Goal: Task Accomplishment & Management: Complete application form

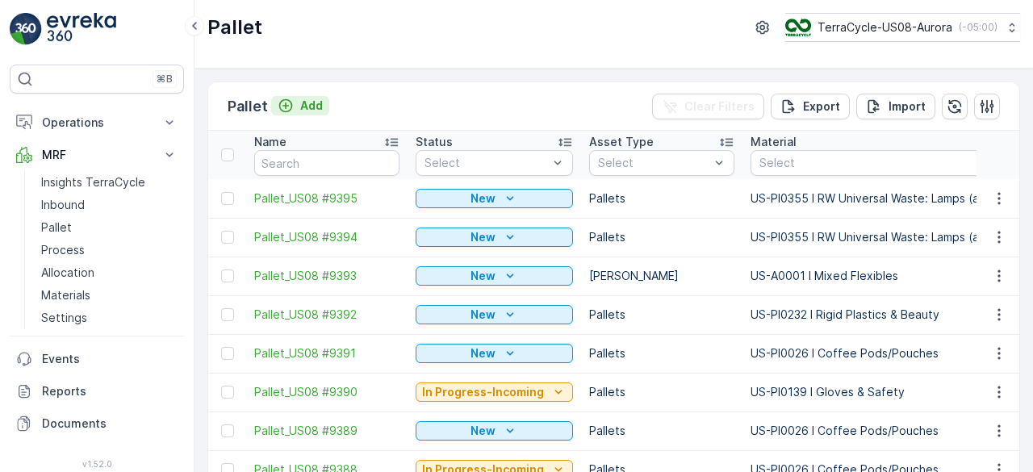
click at [307, 108] on p "Add" at bounding box center [311, 106] width 23 height 16
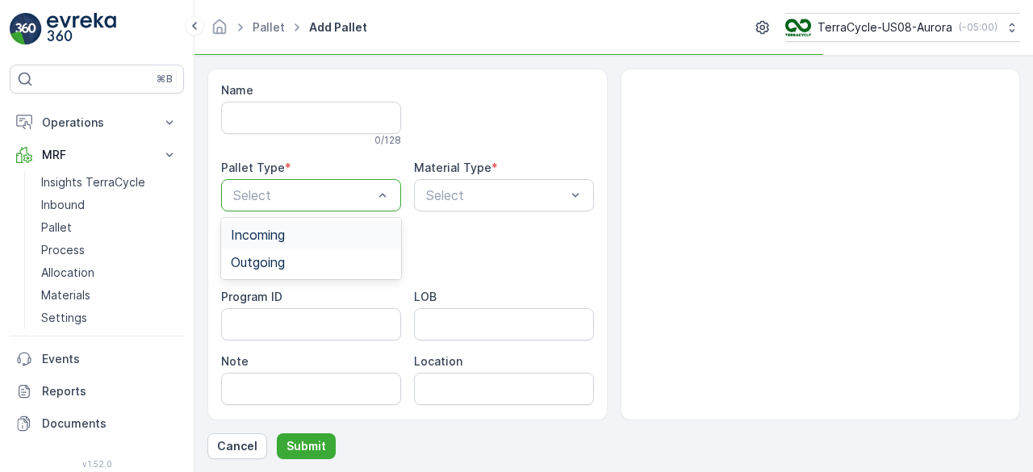
click at [305, 236] on div "Incoming" at bounding box center [311, 234] width 161 height 15
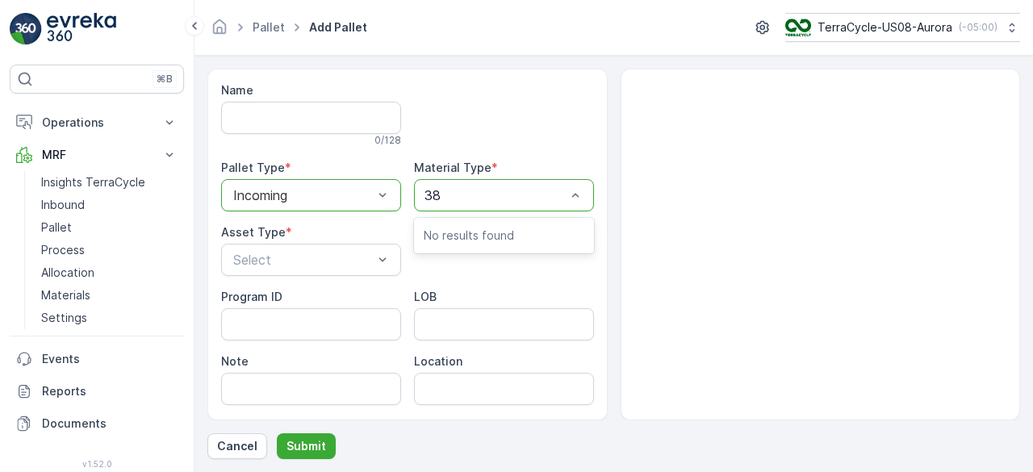
type input "382"
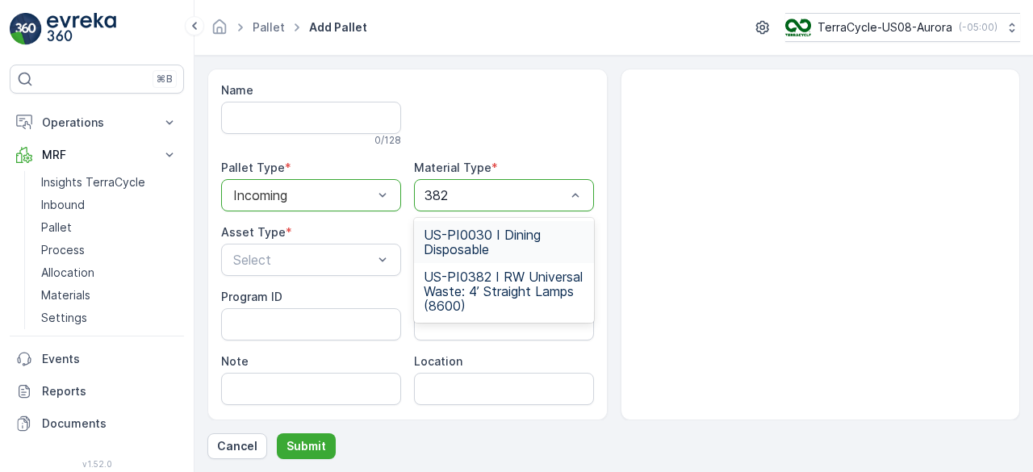
click at [474, 278] on span "US-PI0382 I RW Universal Waste: 4’ Straight Lamps (8600)" at bounding box center [504, 291] width 161 height 44
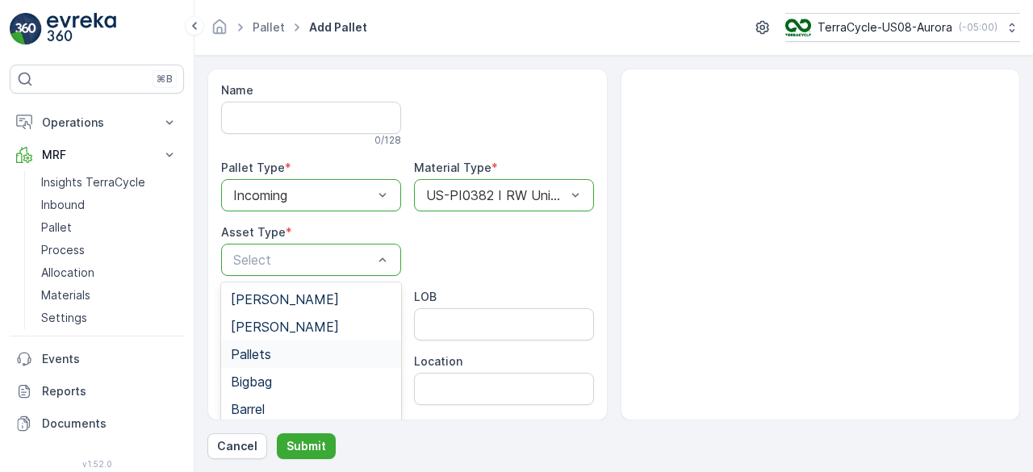
click at [310, 352] on div "Pallets" at bounding box center [311, 354] width 161 height 15
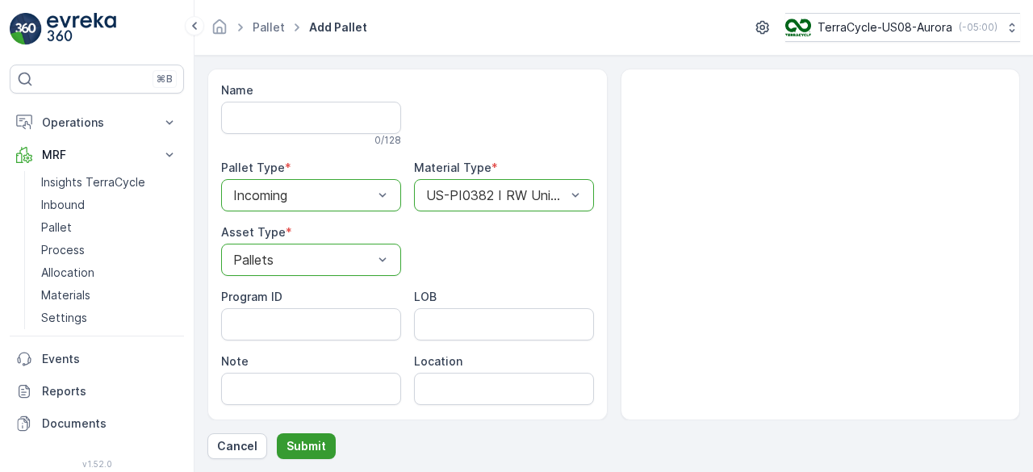
click at [311, 447] on p "Submit" at bounding box center [306, 446] width 40 height 16
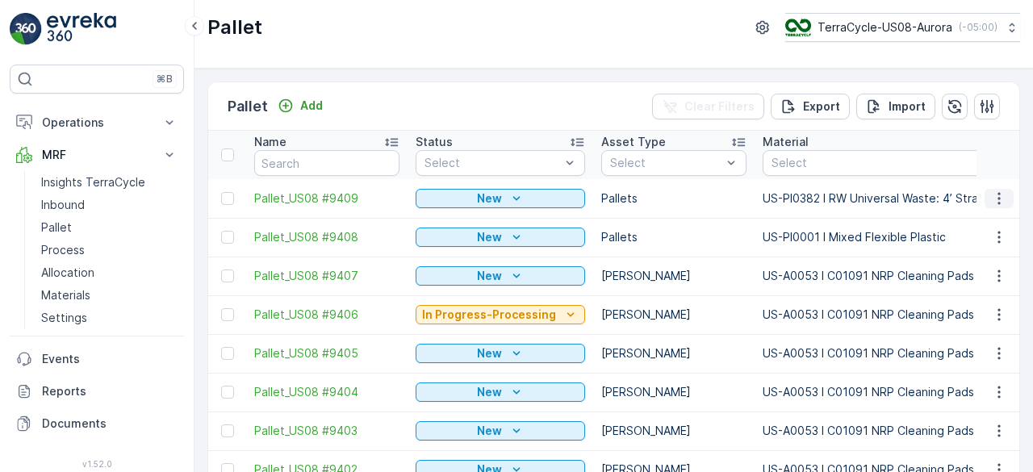
click at [997, 198] on icon "button" at bounding box center [998, 198] width 2 height 12
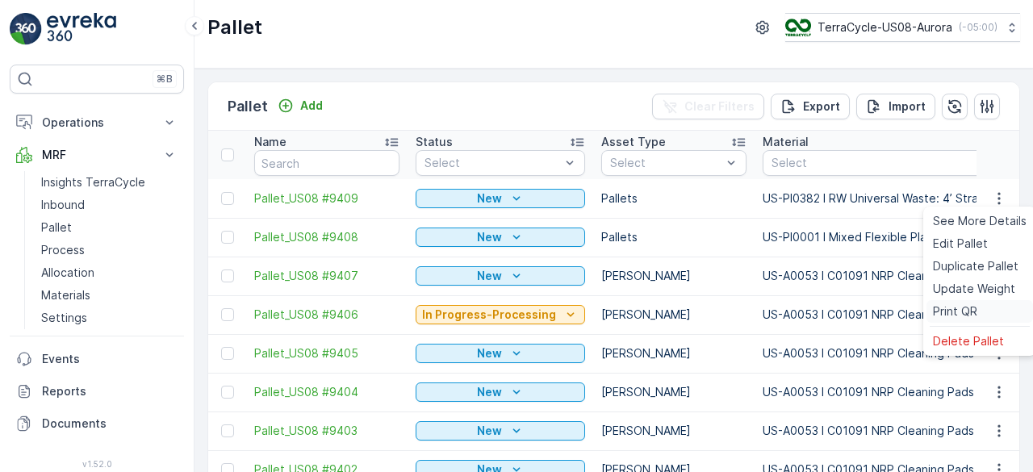
click at [963, 308] on span "Print QR" at bounding box center [955, 311] width 44 height 16
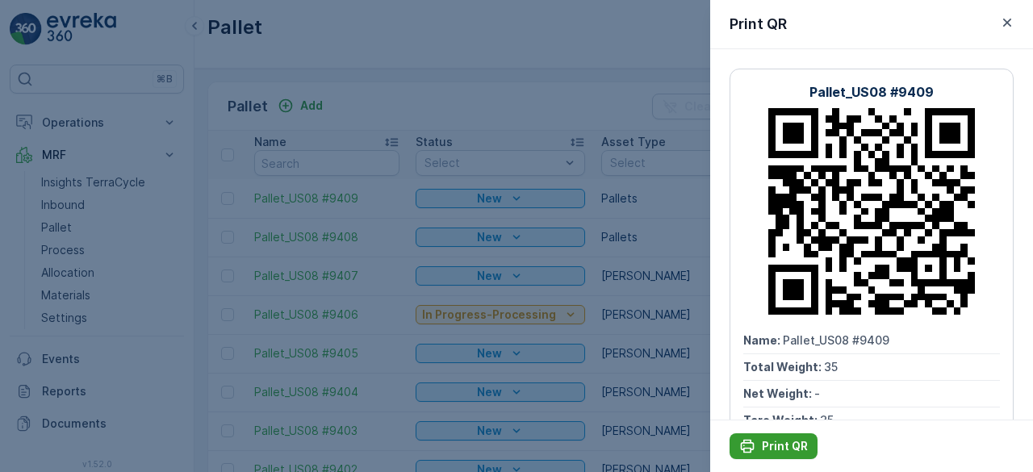
click at [790, 443] on p "Print QR" at bounding box center [785, 446] width 46 height 16
click at [674, 222] on div at bounding box center [516, 236] width 1033 height 472
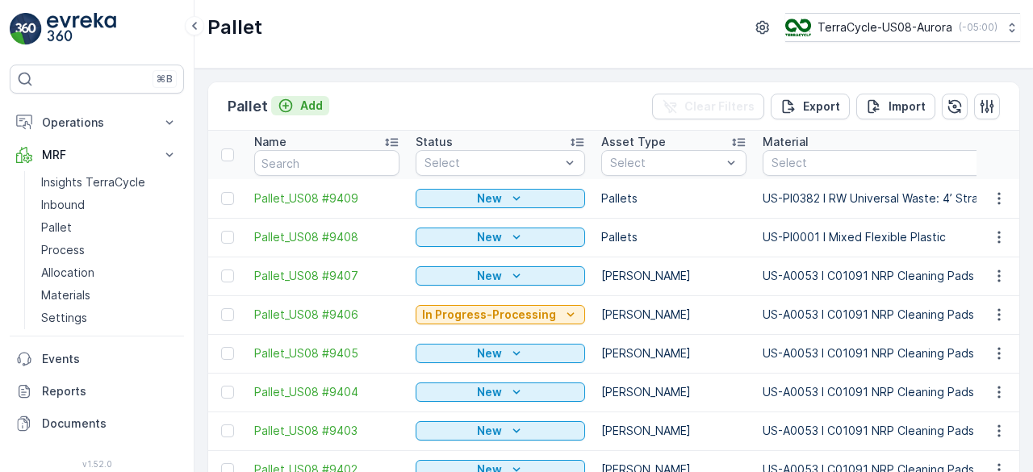
click at [300, 106] on p "Add" at bounding box center [311, 106] width 23 height 16
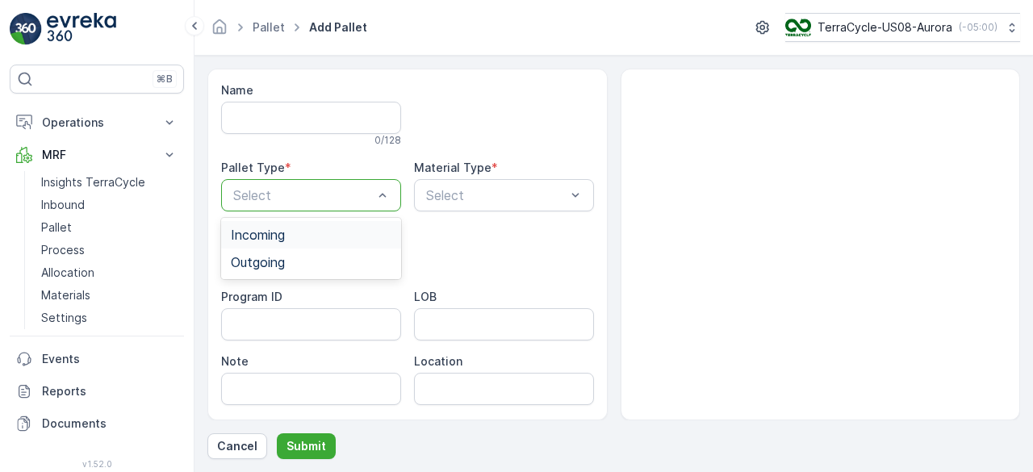
click at [336, 239] on div "Incoming" at bounding box center [311, 234] width 161 height 15
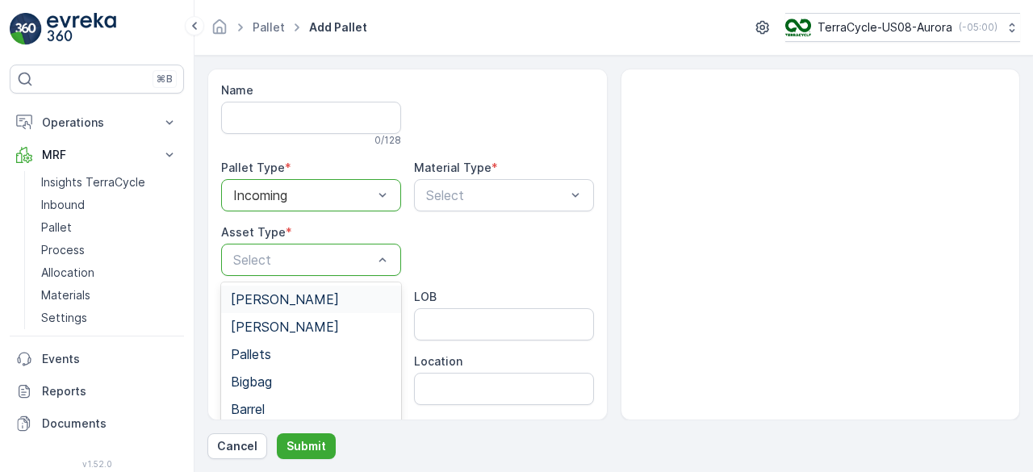
click at [353, 269] on div "Select" at bounding box center [311, 260] width 180 height 32
click at [313, 348] on div "Pallets" at bounding box center [311, 354] width 161 height 15
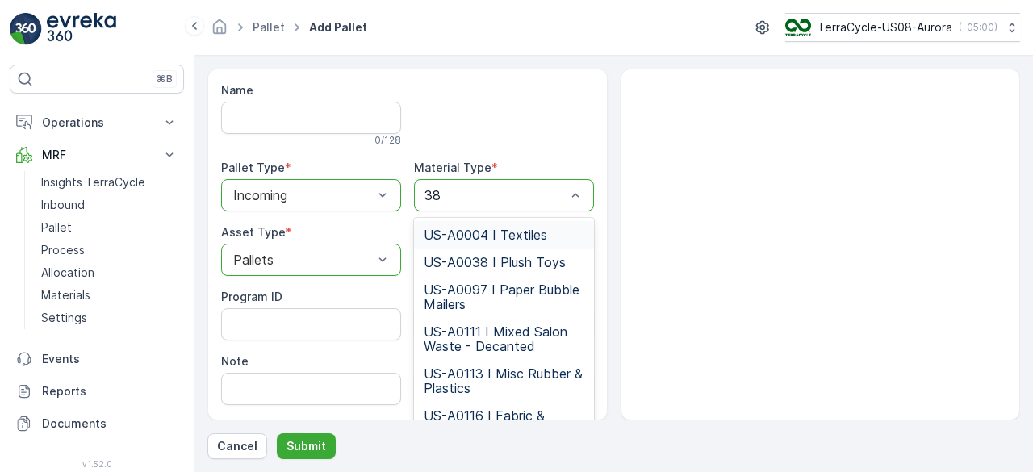
type input "382"
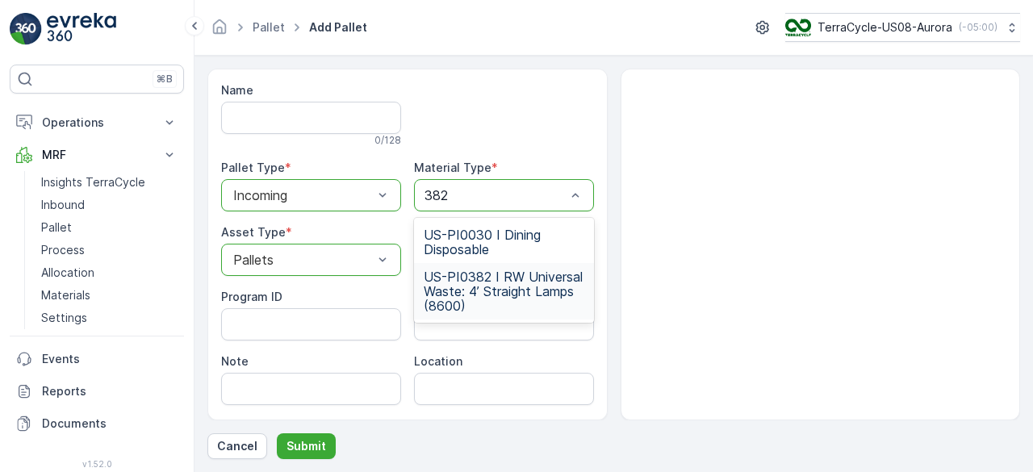
click at [490, 286] on span "US-PI0382 I RW Universal Waste: 4’ Straight Lamps (8600)" at bounding box center [504, 291] width 161 height 44
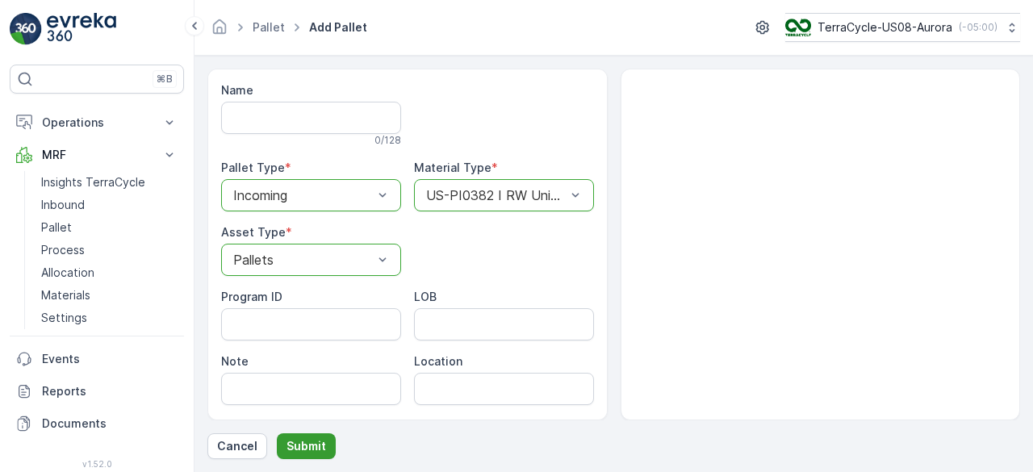
click at [315, 448] on p "Submit" at bounding box center [306, 446] width 40 height 16
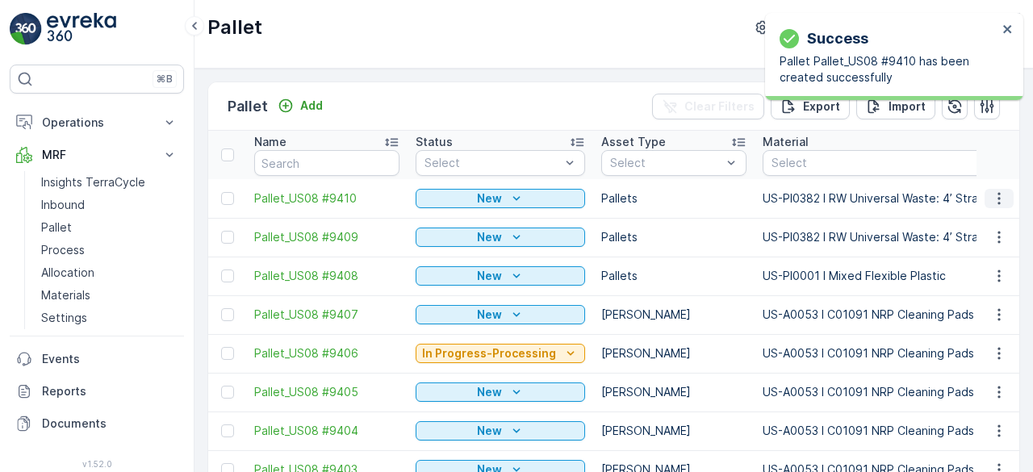
click at [992, 201] on icon "button" at bounding box center [999, 198] width 16 height 16
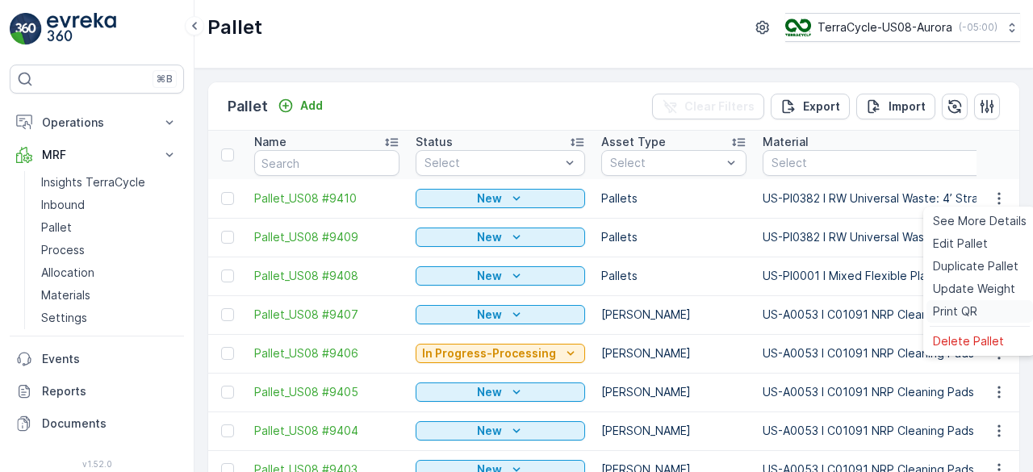
click at [968, 315] on span "Print QR" at bounding box center [955, 311] width 44 height 16
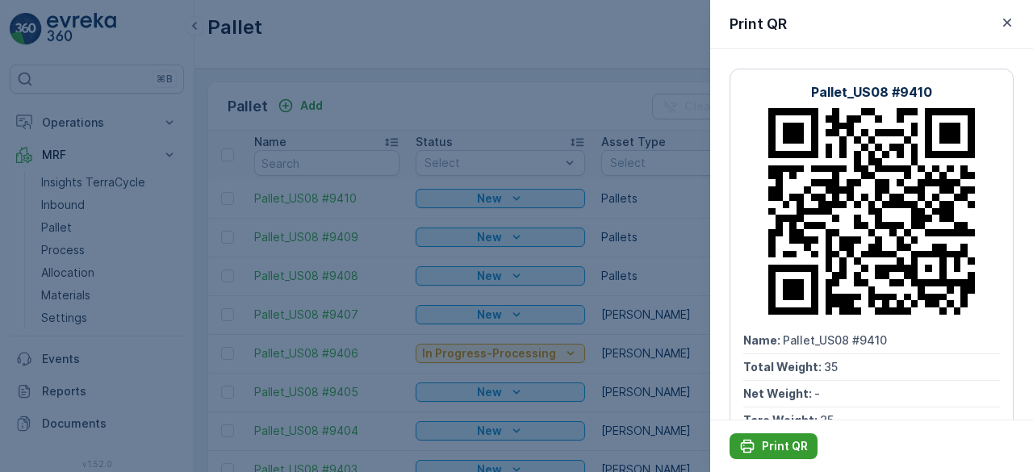
click at [786, 443] on p "Print QR" at bounding box center [785, 446] width 46 height 16
click at [670, 140] on div at bounding box center [516, 236] width 1033 height 472
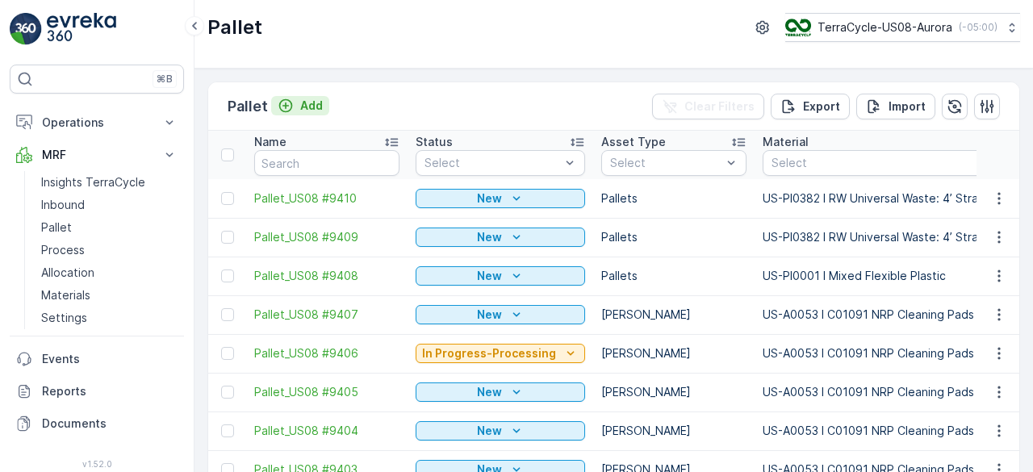
click at [311, 98] on p "Add" at bounding box center [311, 106] width 23 height 16
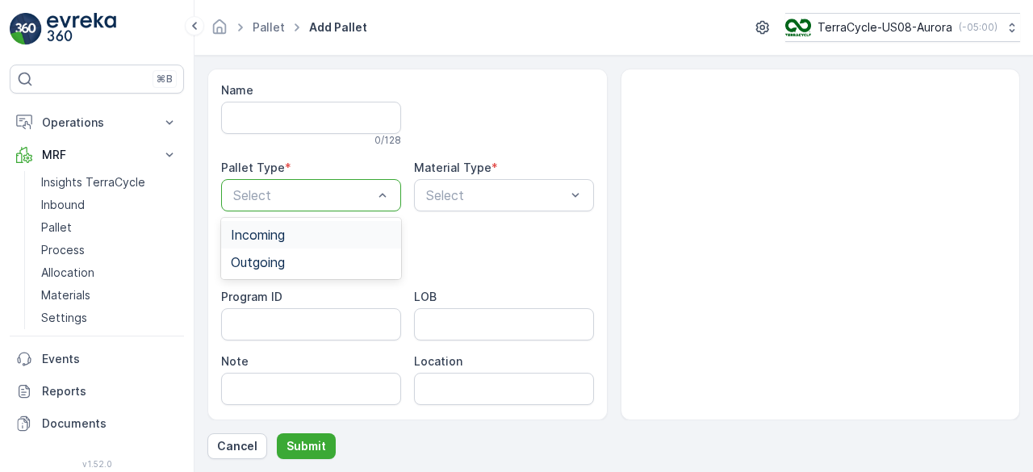
click at [308, 230] on div "Incoming" at bounding box center [311, 234] width 161 height 15
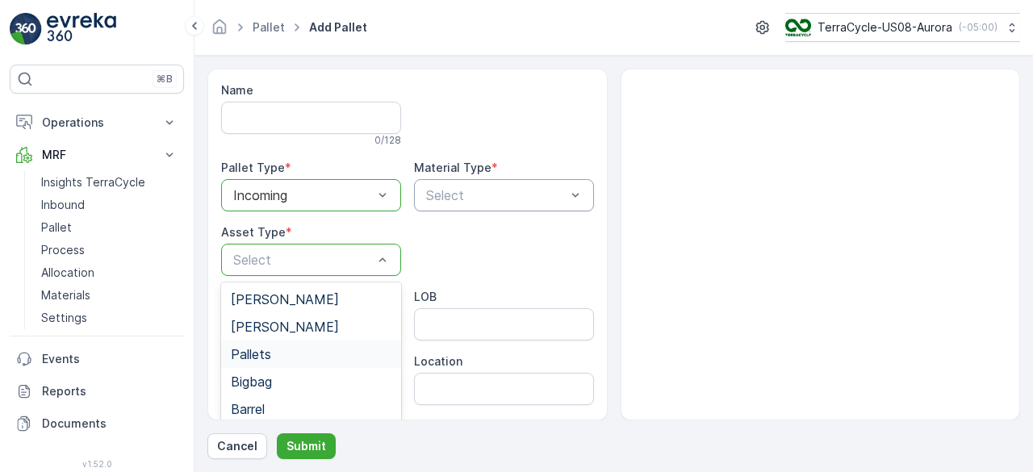
click at [276, 353] on div "Pallets" at bounding box center [311, 354] width 161 height 15
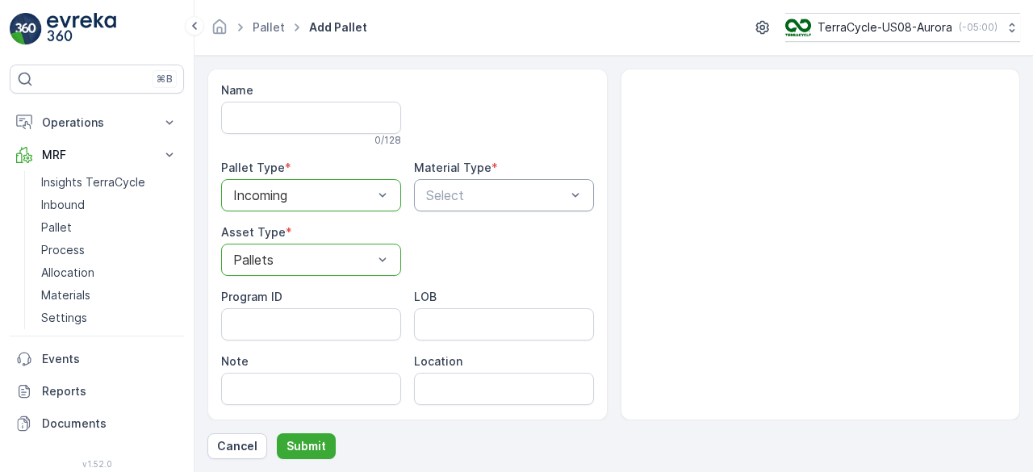
click at [524, 205] on div "Select" at bounding box center [504, 195] width 180 height 32
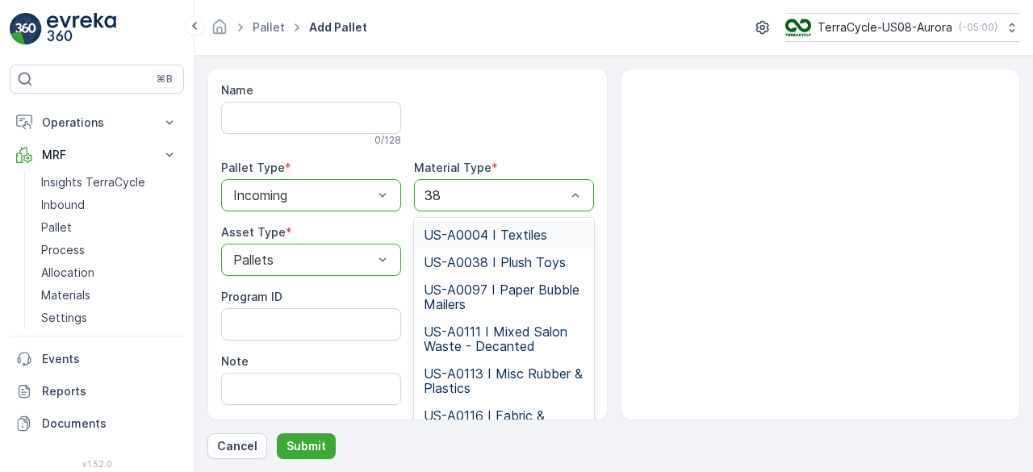
type input "382"
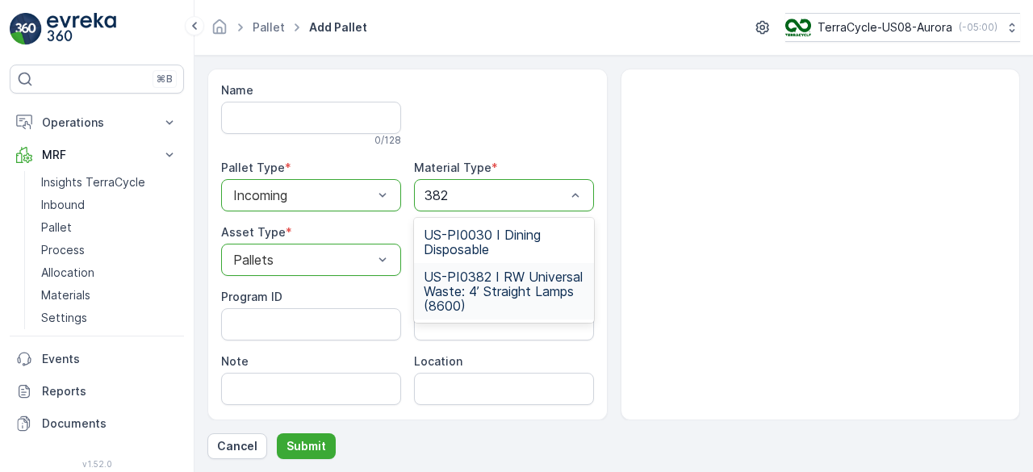
click at [511, 272] on span "US-PI0382 I RW Universal Waste: 4’ Straight Lamps (8600)" at bounding box center [504, 291] width 161 height 44
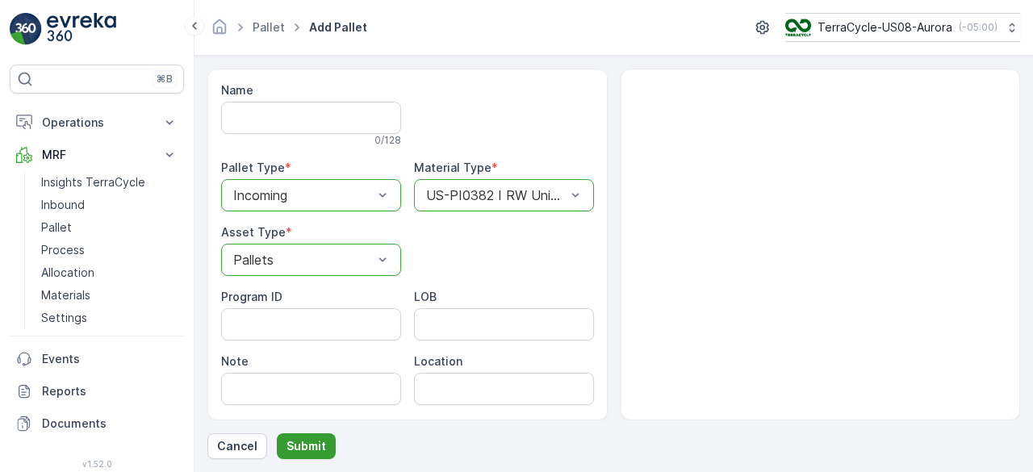
click at [300, 438] on p "Submit" at bounding box center [306, 446] width 40 height 16
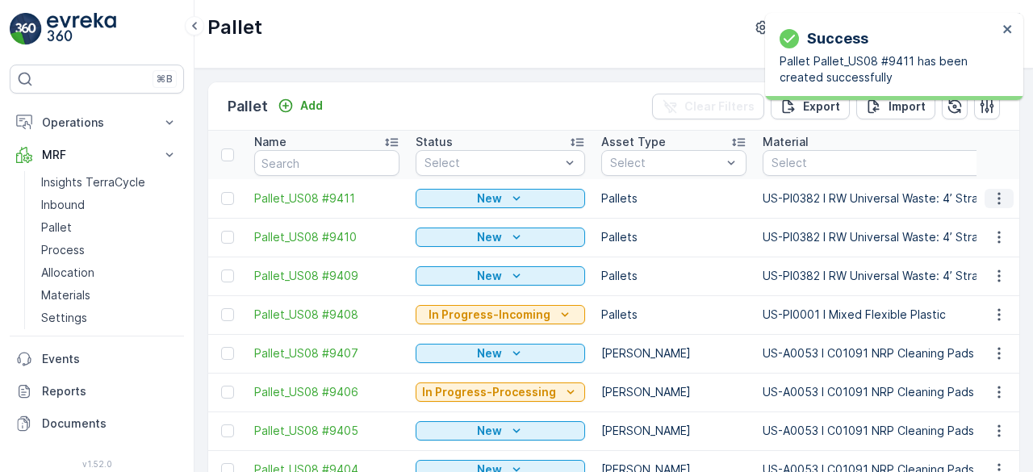
click at [999, 198] on icon "button" at bounding box center [999, 198] width 16 height 16
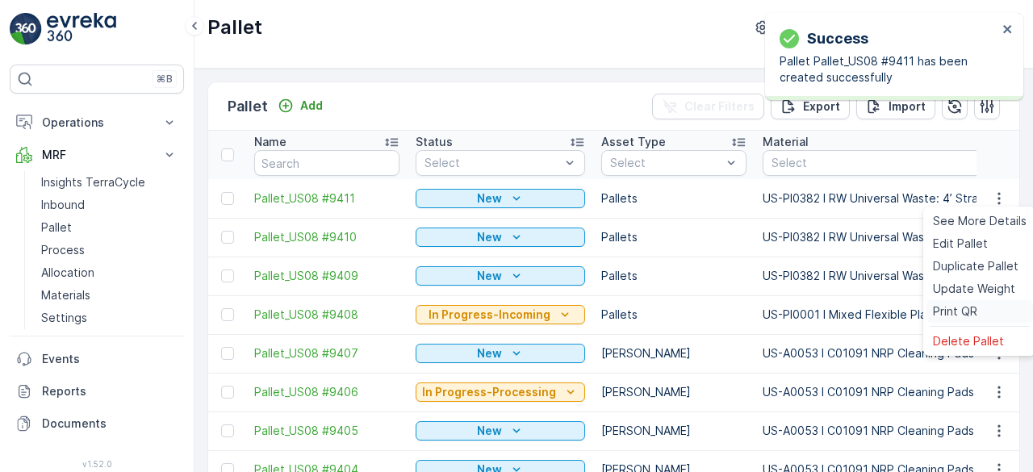
click at [966, 304] on span "Print QR" at bounding box center [955, 311] width 44 height 16
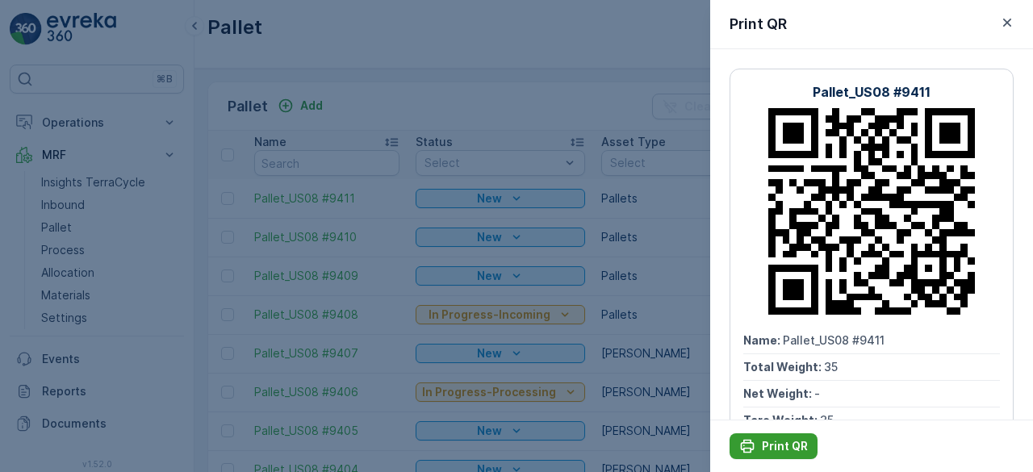
click at [774, 443] on p "Print QR" at bounding box center [785, 446] width 46 height 16
click at [616, 91] on div at bounding box center [516, 236] width 1033 height 472
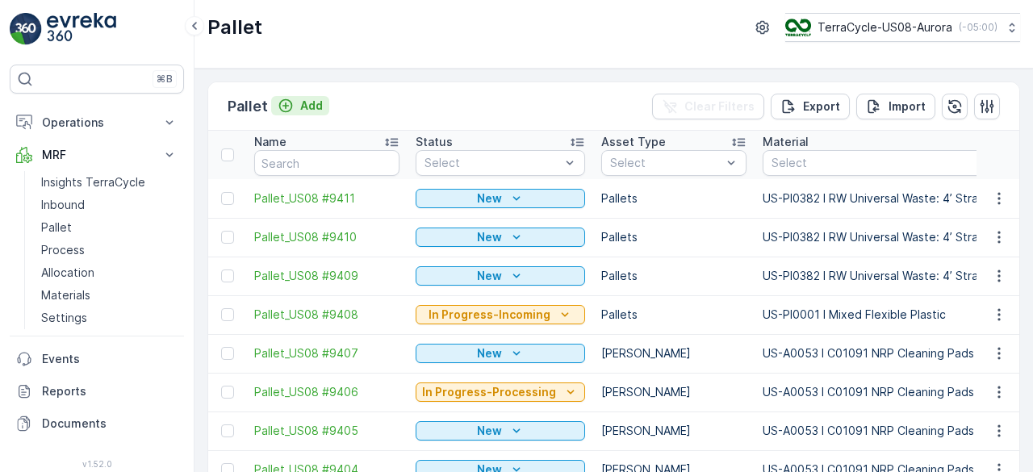
click at [307, 104] on p "Add" at bounding box center [311, 106] width 23 height 16
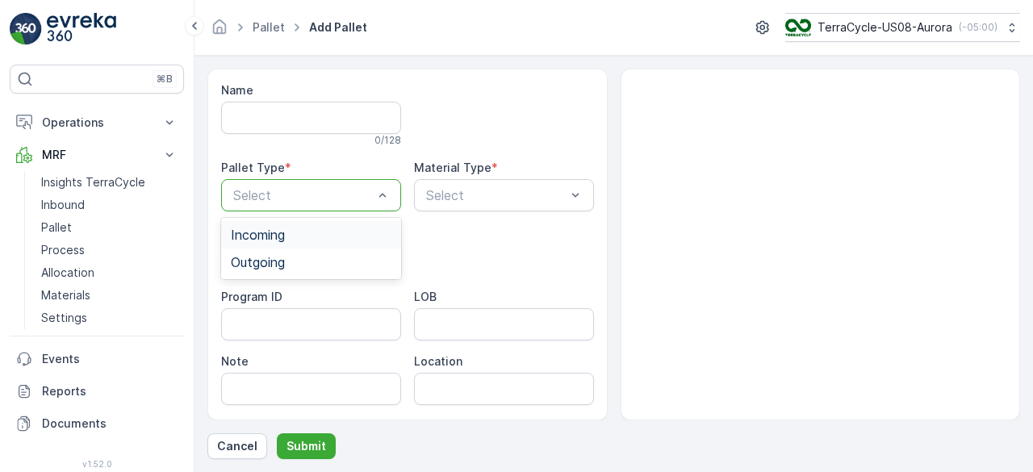
click at [310, 228] on div "Incoming" at bounding box center [311, 234] width 161 height 15
click at [449, 183] on div "Select" at bounding box center [504, 195] width 180 height 32
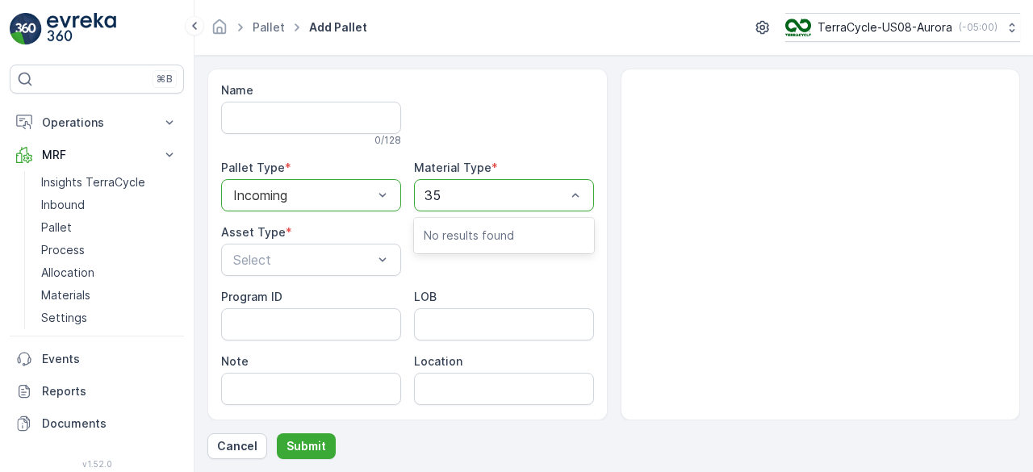
type input "355"
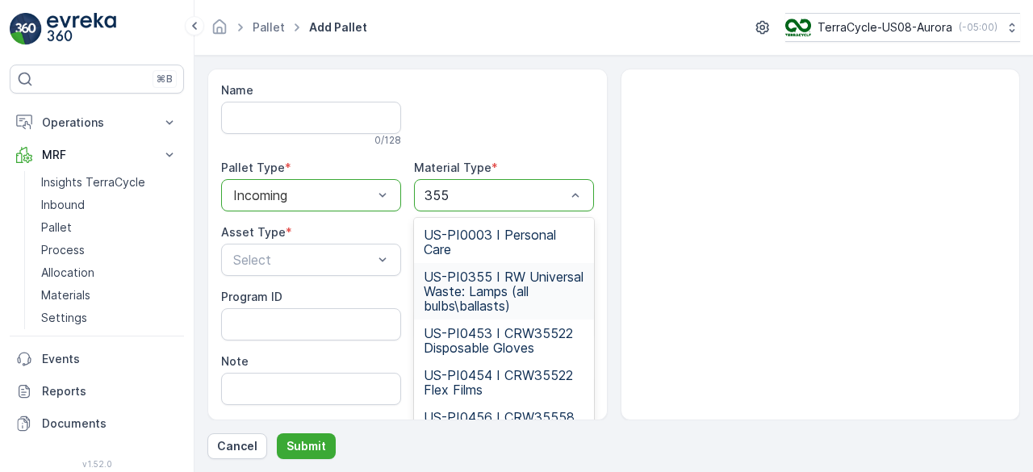
click at [491, 290] on span "US-PI0355 I RW Universal Waste: Lamps (all bulbs\ballasts)" at bounding box center [504, 291] width 161 height 44
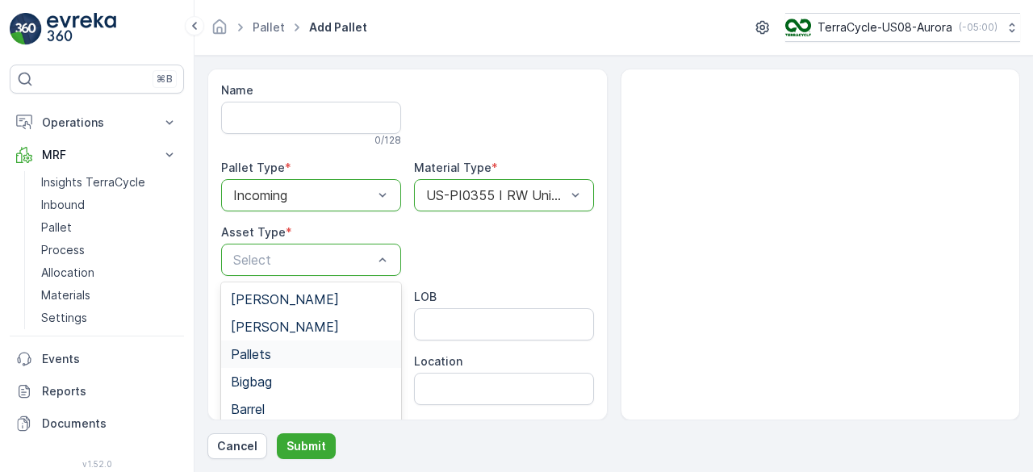
click at [268, 356] on span "Pallets" at bounding box center [251, 354] width 40 height 15
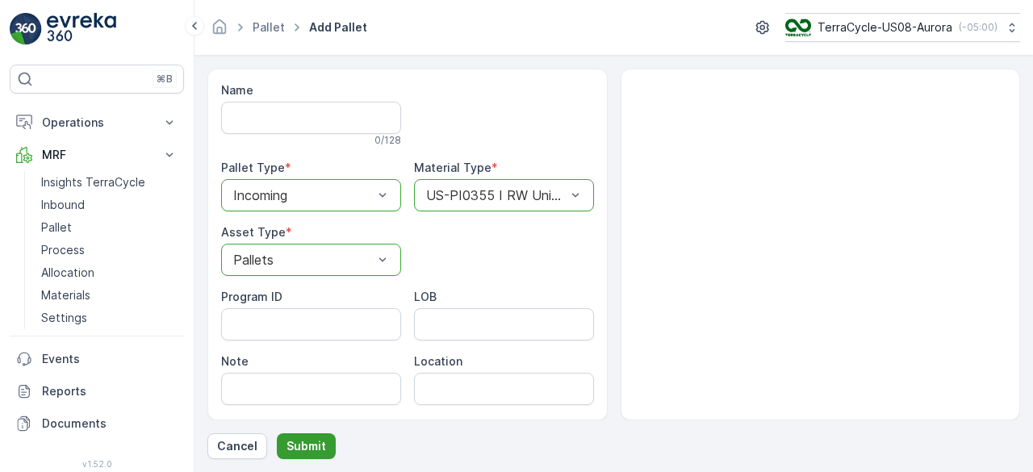
click at [313, 442] on p "Submit" at bounding box center [306, 446] width 40 height 16
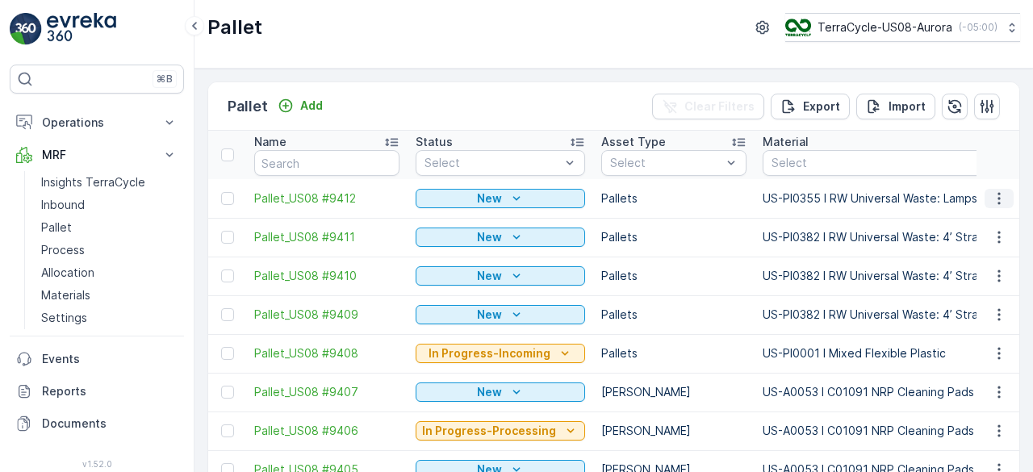
click at [994, 193] on icon "button" at bounding box center [999, 198] width 16 height 16
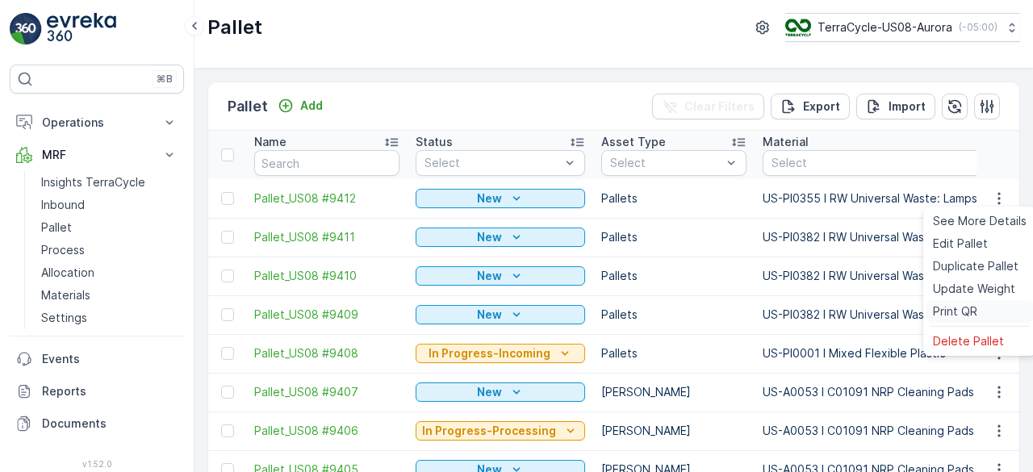
click at [948, 306] on span "Print QR" at bounding box center [955, 311] width 44 height 16
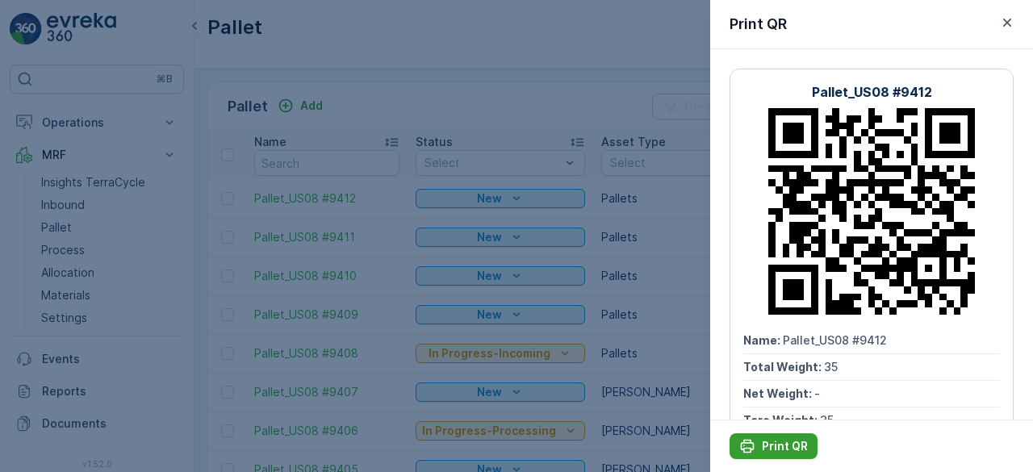
click at [781, 440] on p "Print QR" at bounding box center [785, 446] width 46 height 16
click at [678, 246] on div at bounding box center [516, 236] width 1033 height 472
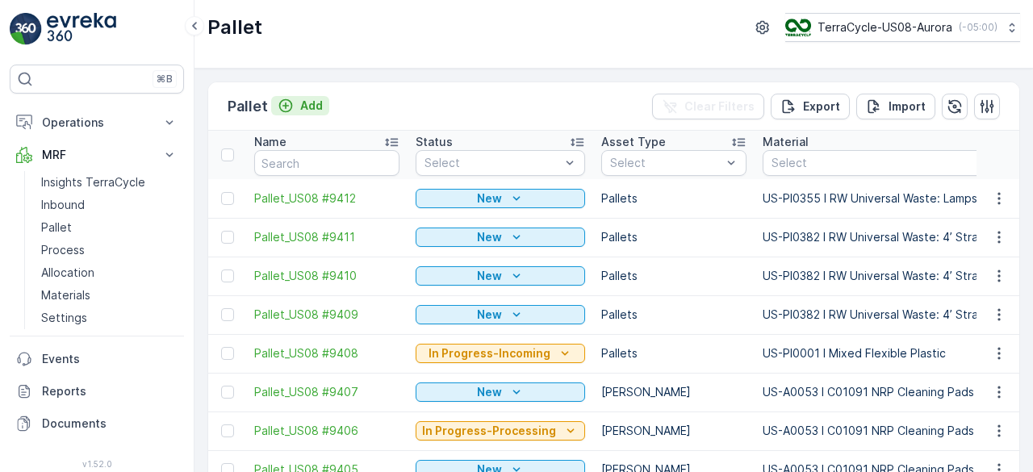
click at [291, 106] on icon "Add" at bounding box center [286, 106] width 16 height 16
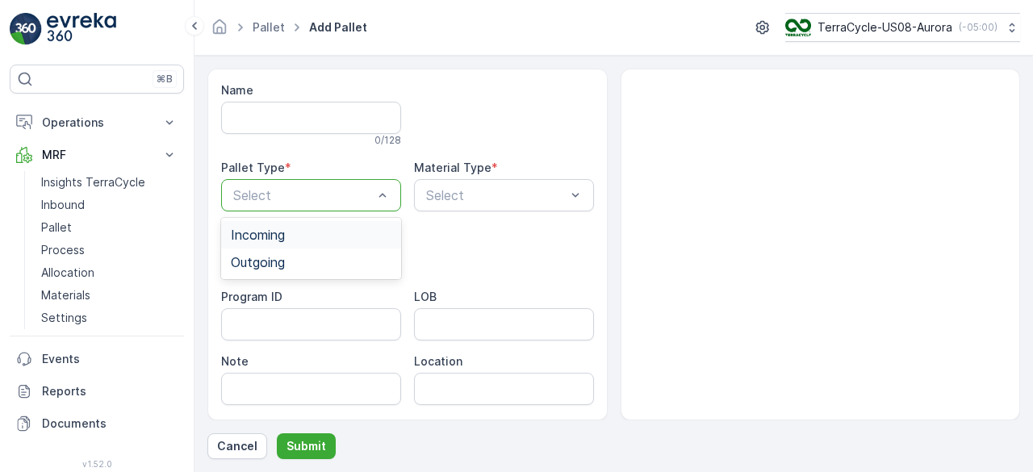
click at [319, 242] on div "Incoming" at bounding box center [311, 234] width 180 height 27
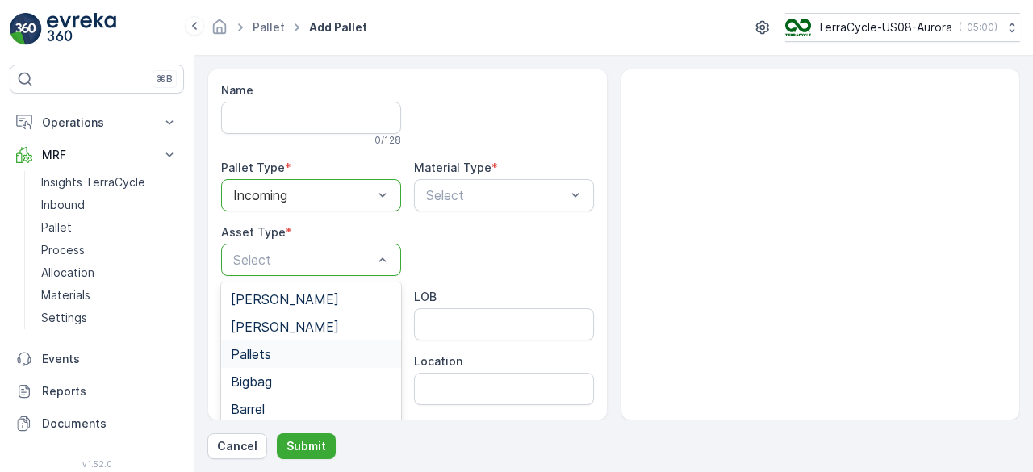
click at [308, 347] on div "Pallets" at bounding box center [311, 354] width 161 height 15
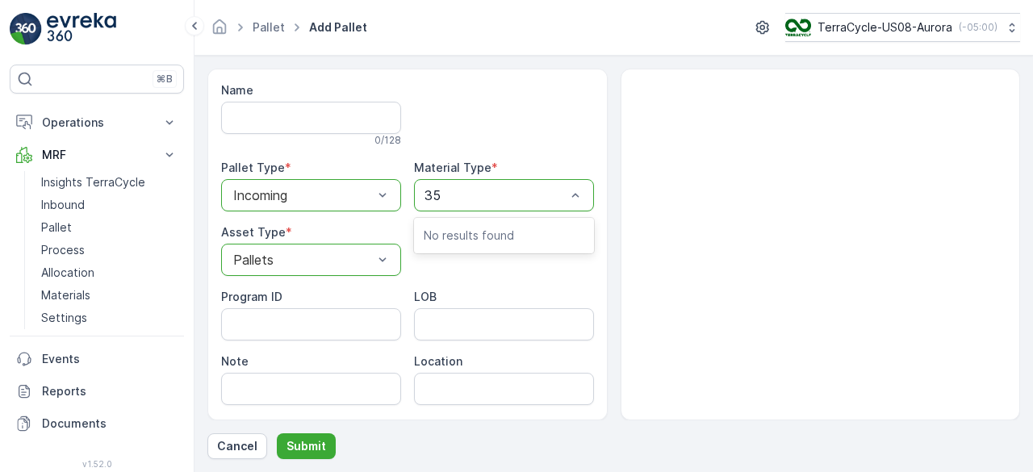
type input "356"
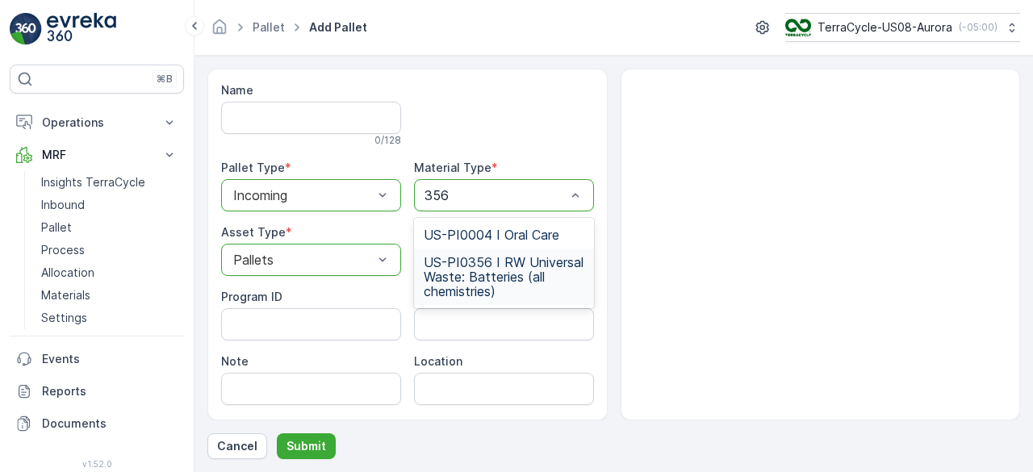
click at [473, 287] on span "US-PI0356 I RW Universal Waste: Batteries (all chemistries)" at bounding box center [504, 277] width 161 height 44
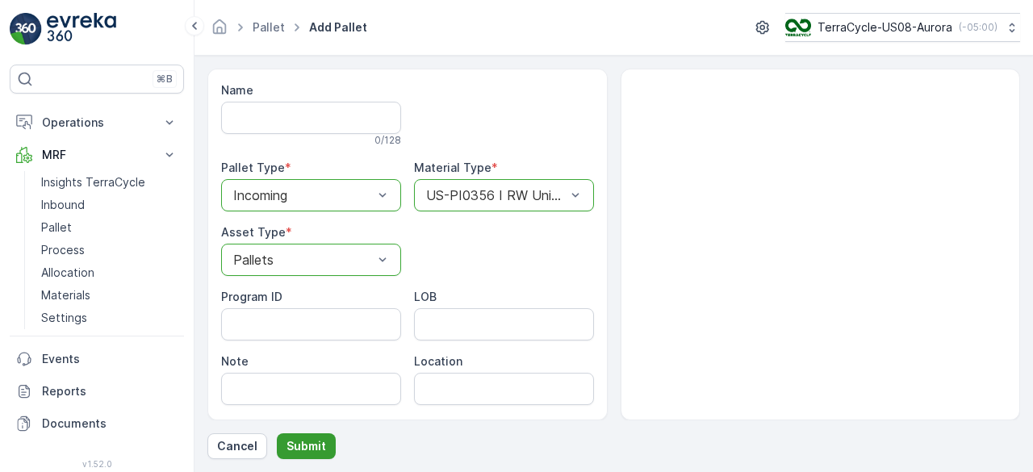
click at [288, 441] on p "Submit" at bounding box center [306, 446] width 40 height 16
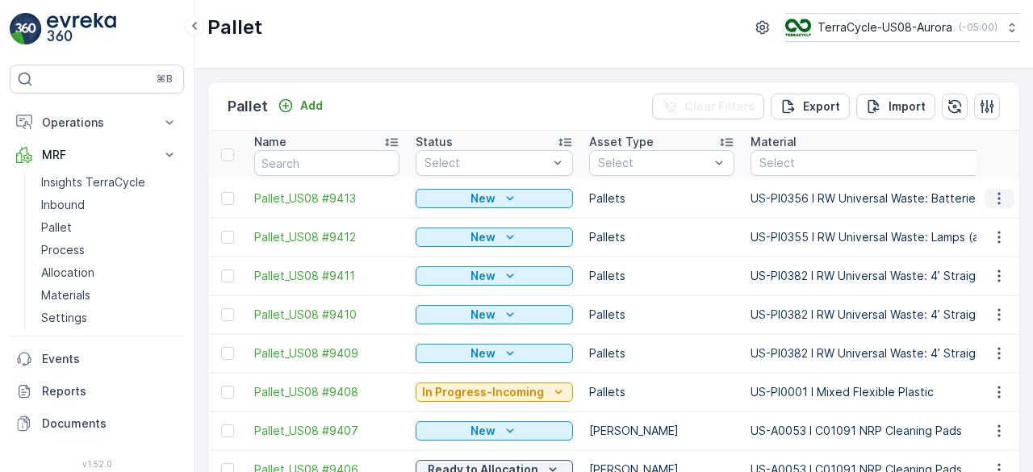
click at [991, 198] on icon "button" at bounding box center [999, 198] width 16 height 16
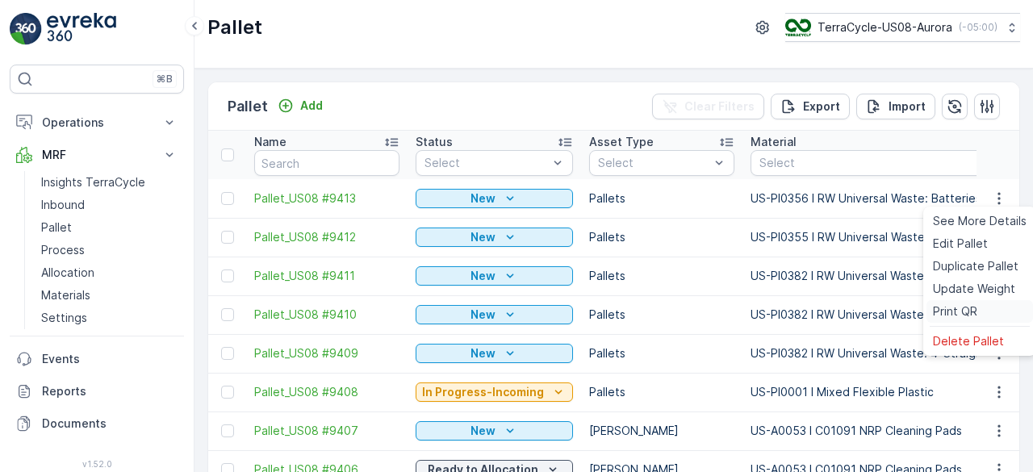
click at [965, 309] on span "Print QR" at bounding box center [955, 311] width 44 height 16
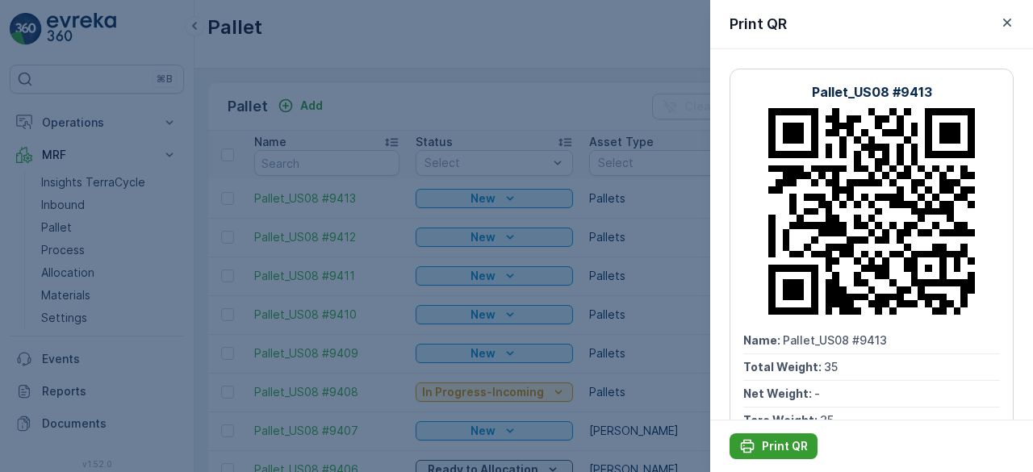
click at [763, 444] on p "Print QR" at bounding box center [785, 446] width 46 height 16
click at [436, 114] on div at bounding box center [516, 236] width 1033 height 472
